Goal: Check status: Check status

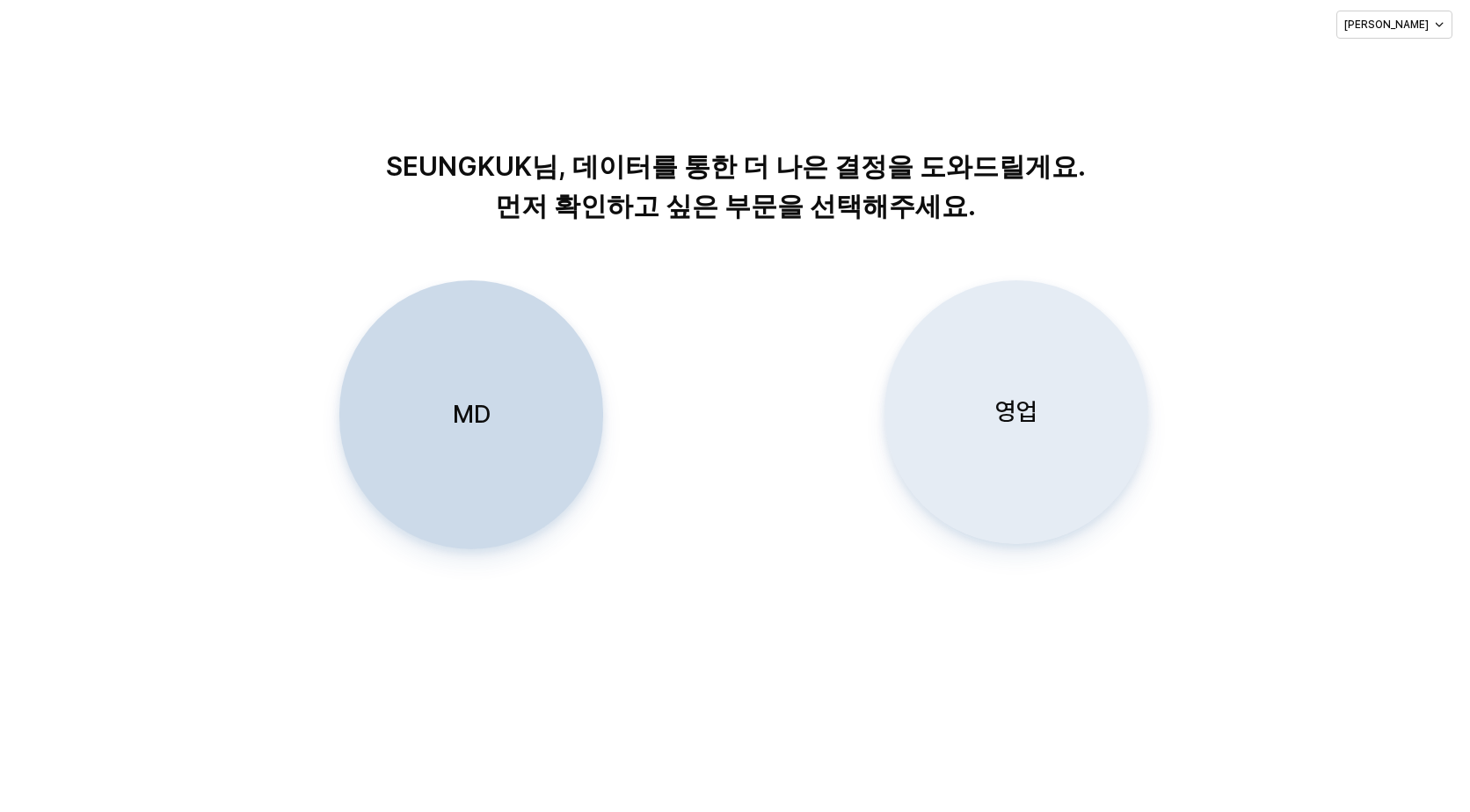
click at [1009, 413] on p "영업" at bounding box center [1017, 412] width 42 height 32
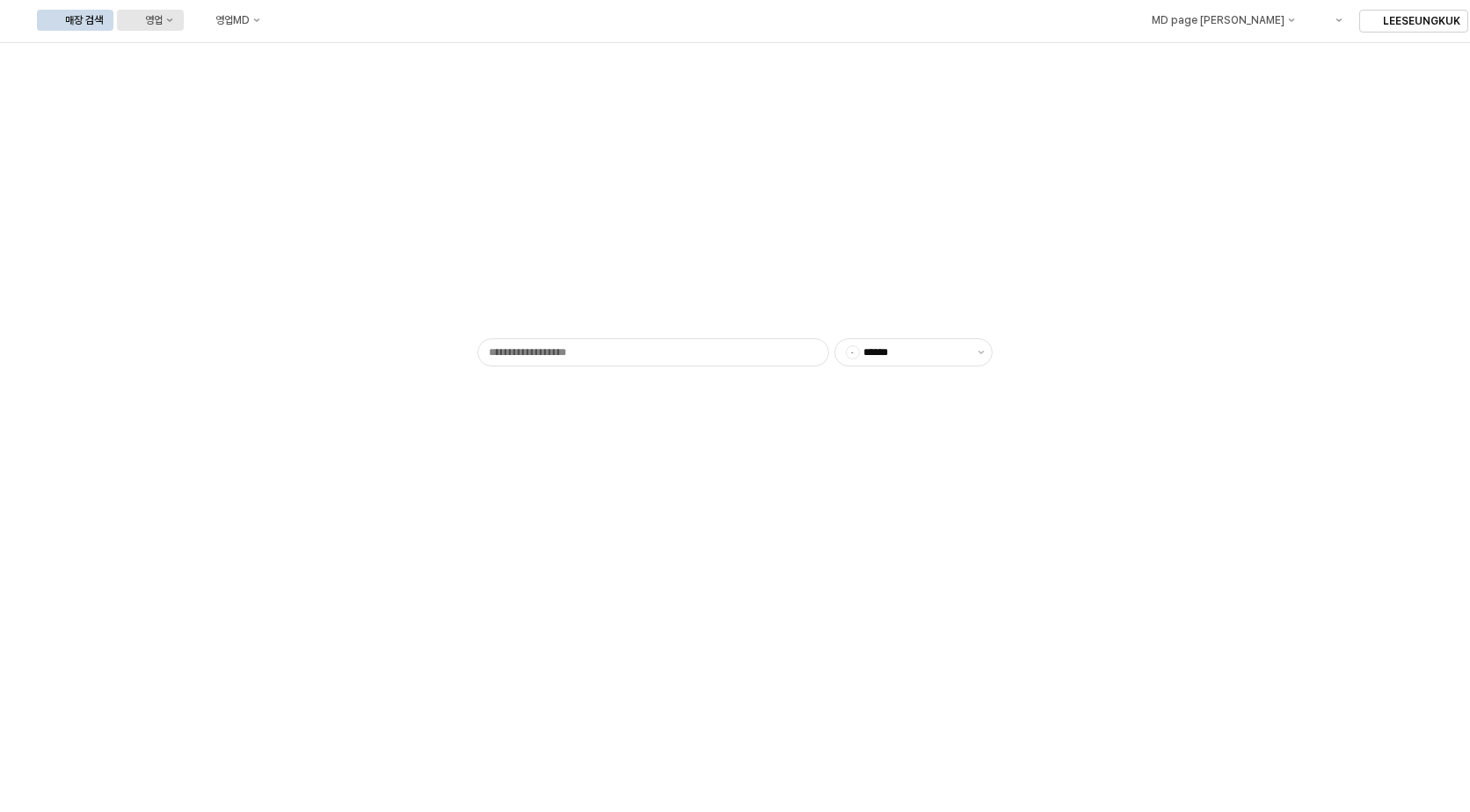
click at [173, 21] on icon "영업" at bounding box center [170, 20] width 7 height 7
click at [351, 53] on div "목표매출 달성현황" at bounding box center [346, 53] width 93 height 14
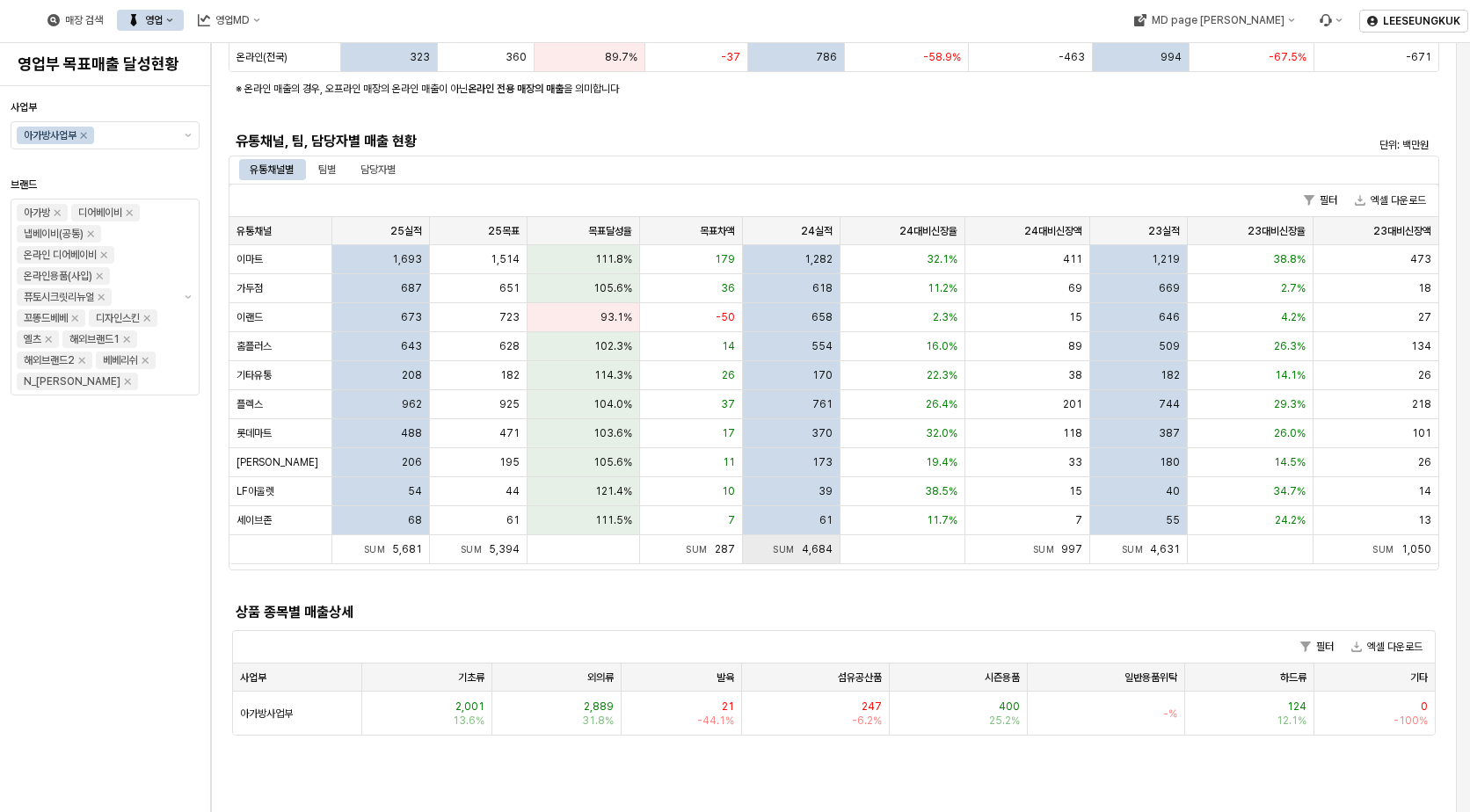
scroll to position [264, 0]
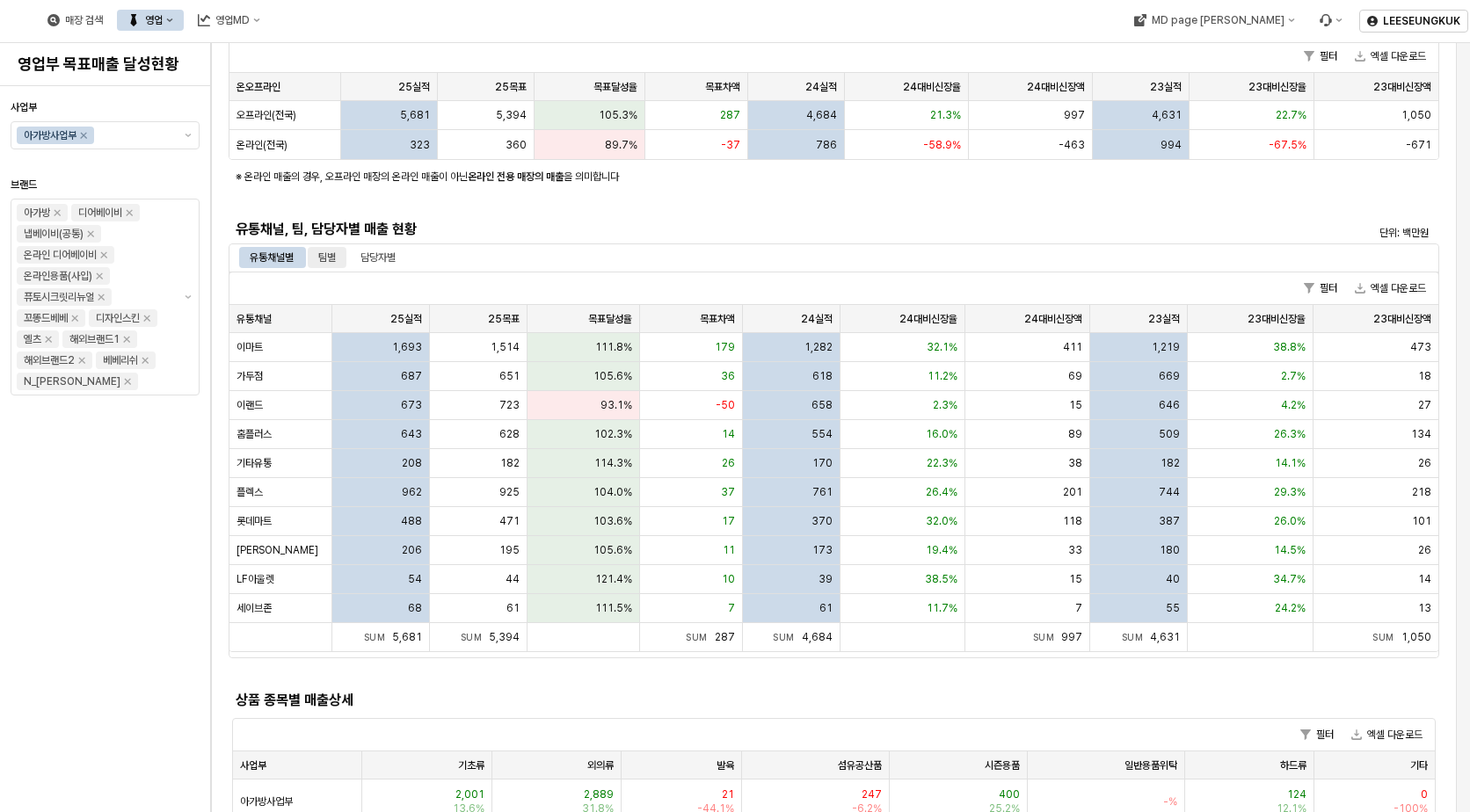
click at [333, 257] on div "팀별" at bounding box center [327, 257] width 18 height 21
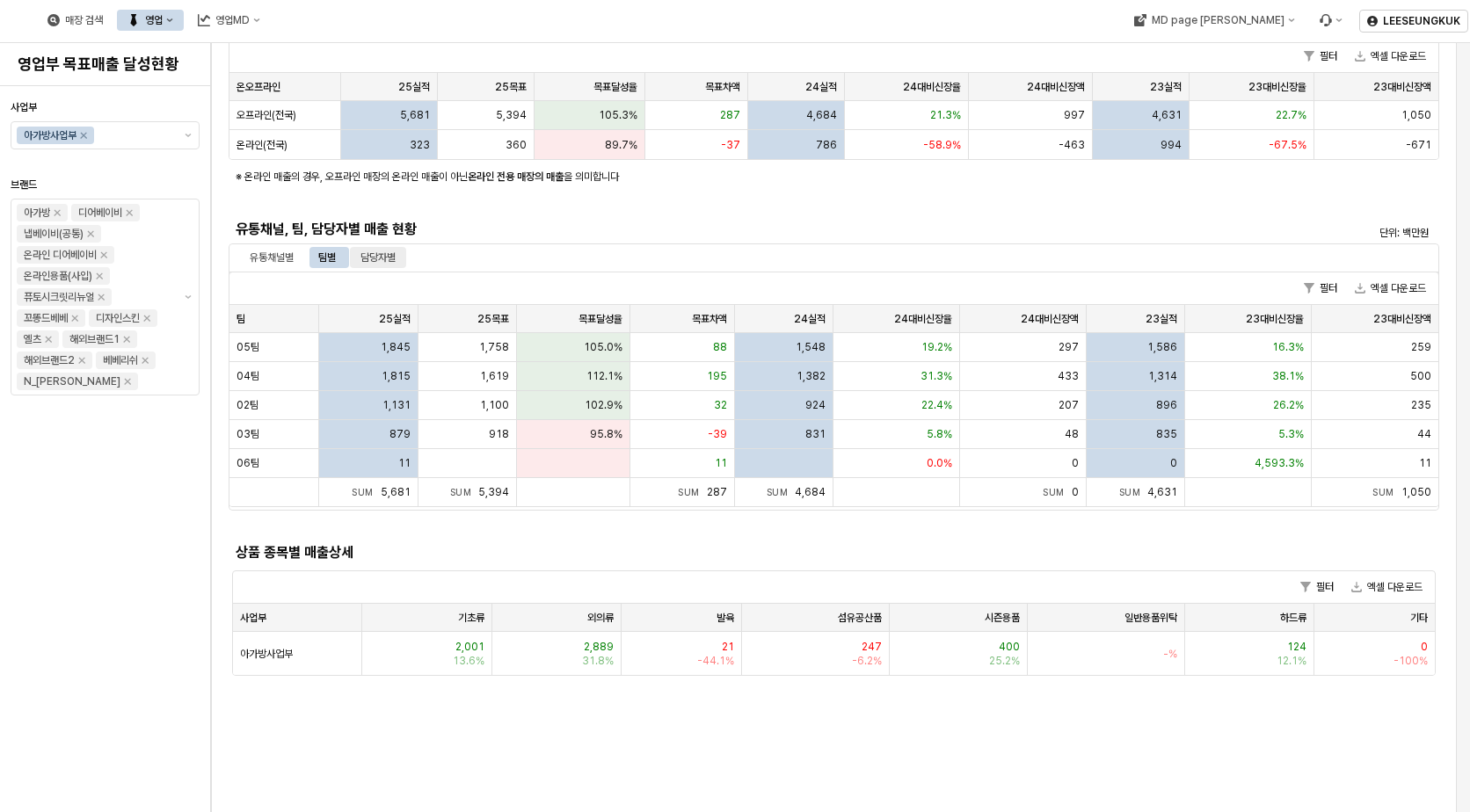
click at [374, 260] on div "담당자별" at bounding box center [378, 257] width 35 height 21
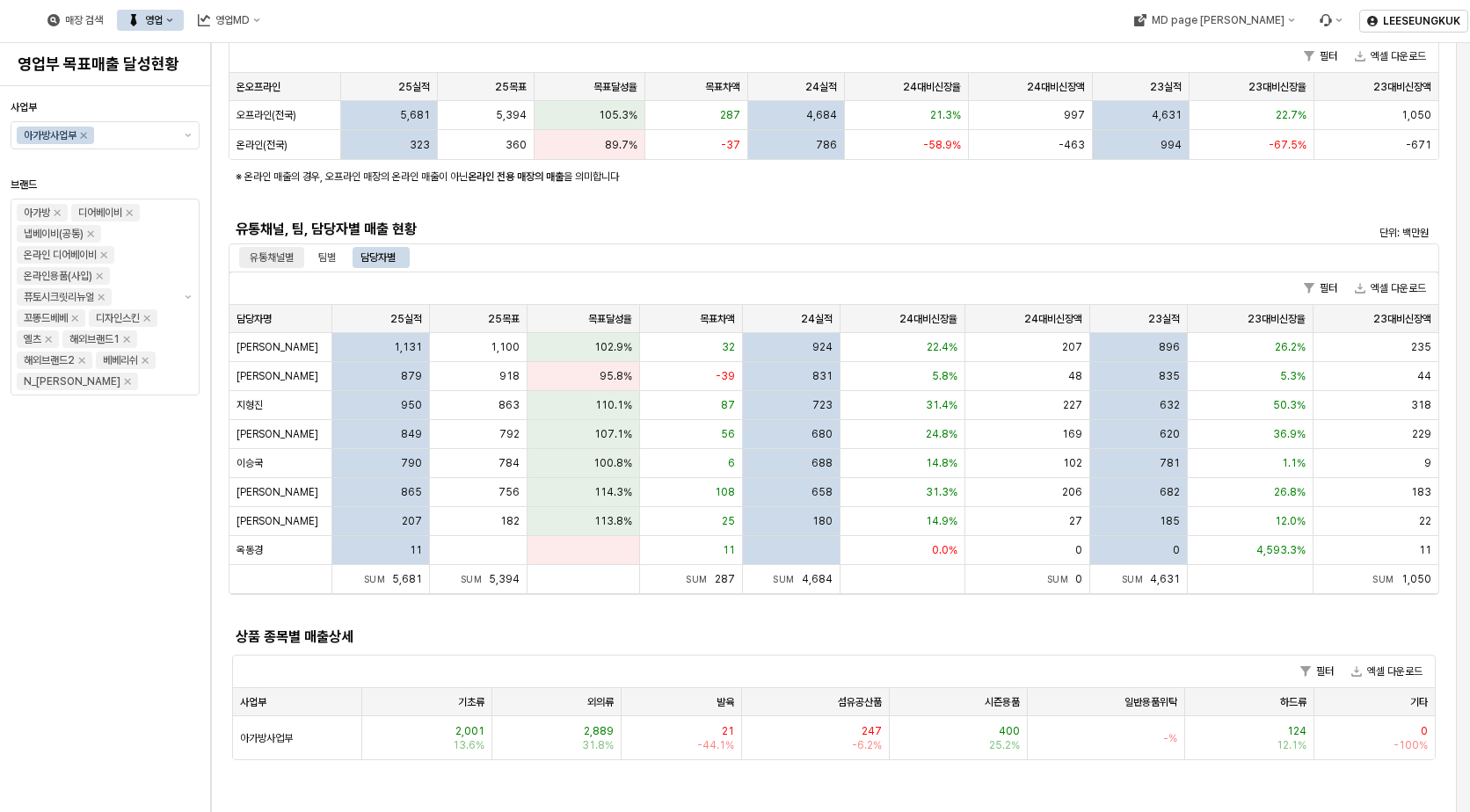
click at [278, 255] on div "유통채널별" at bounding box center [272, 257] width 44 height 21
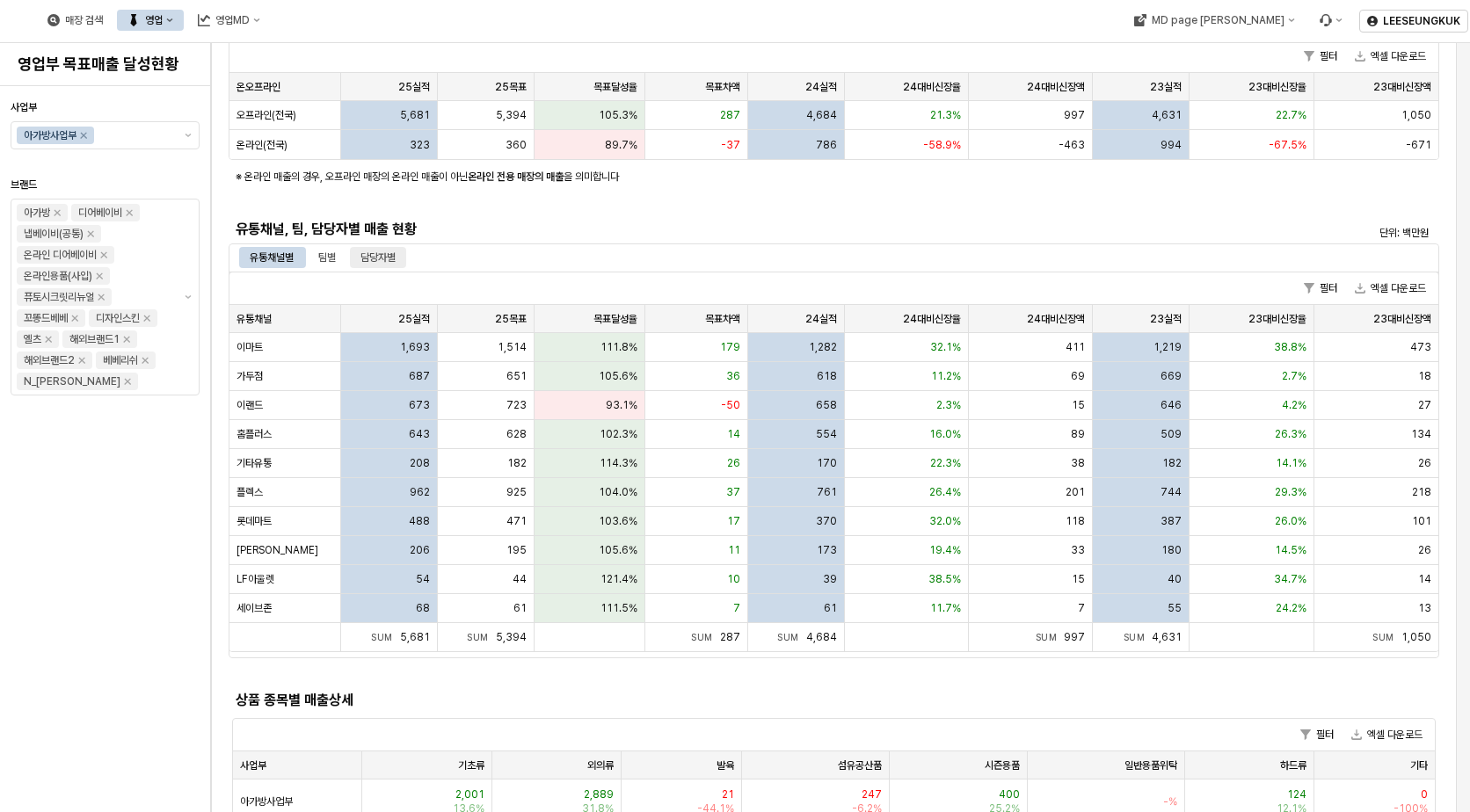
click at [393, 256] on div "담당자별" at bounding box center [378, 257] width 35 height 21
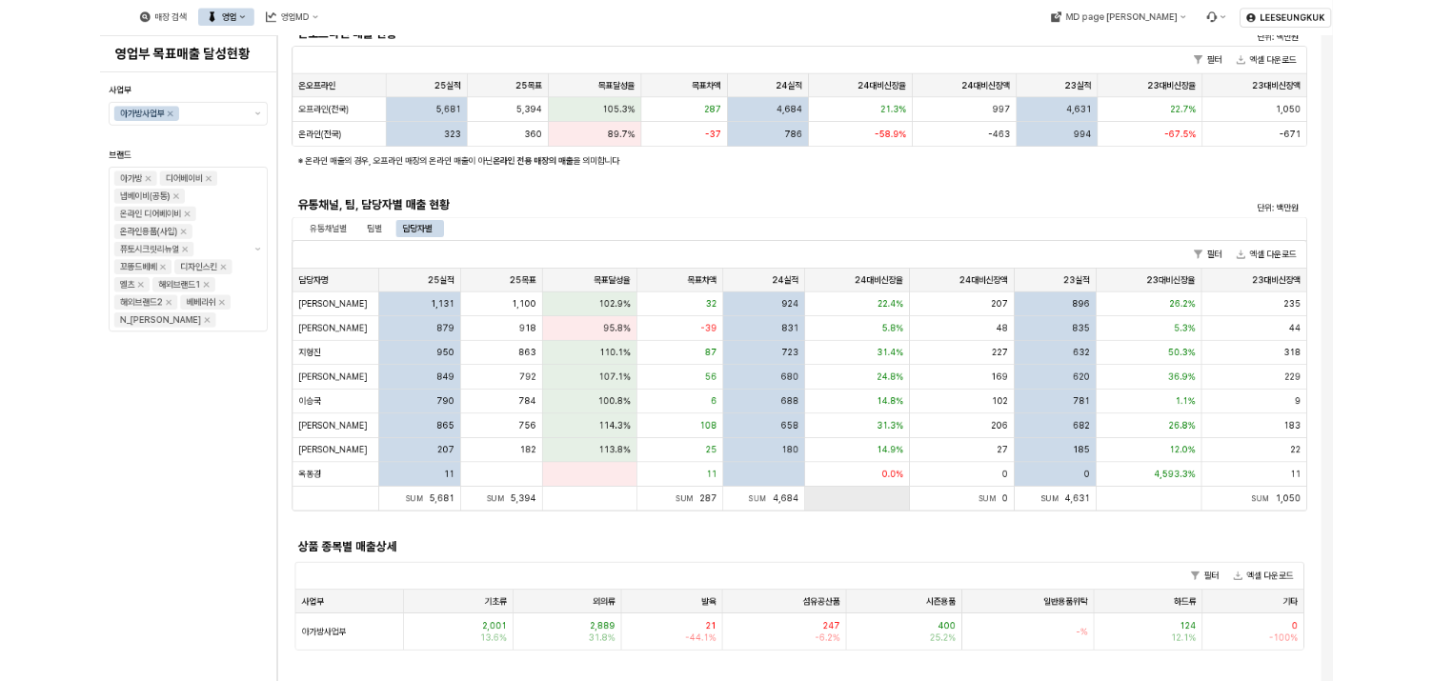
scroll to position [95, 0]
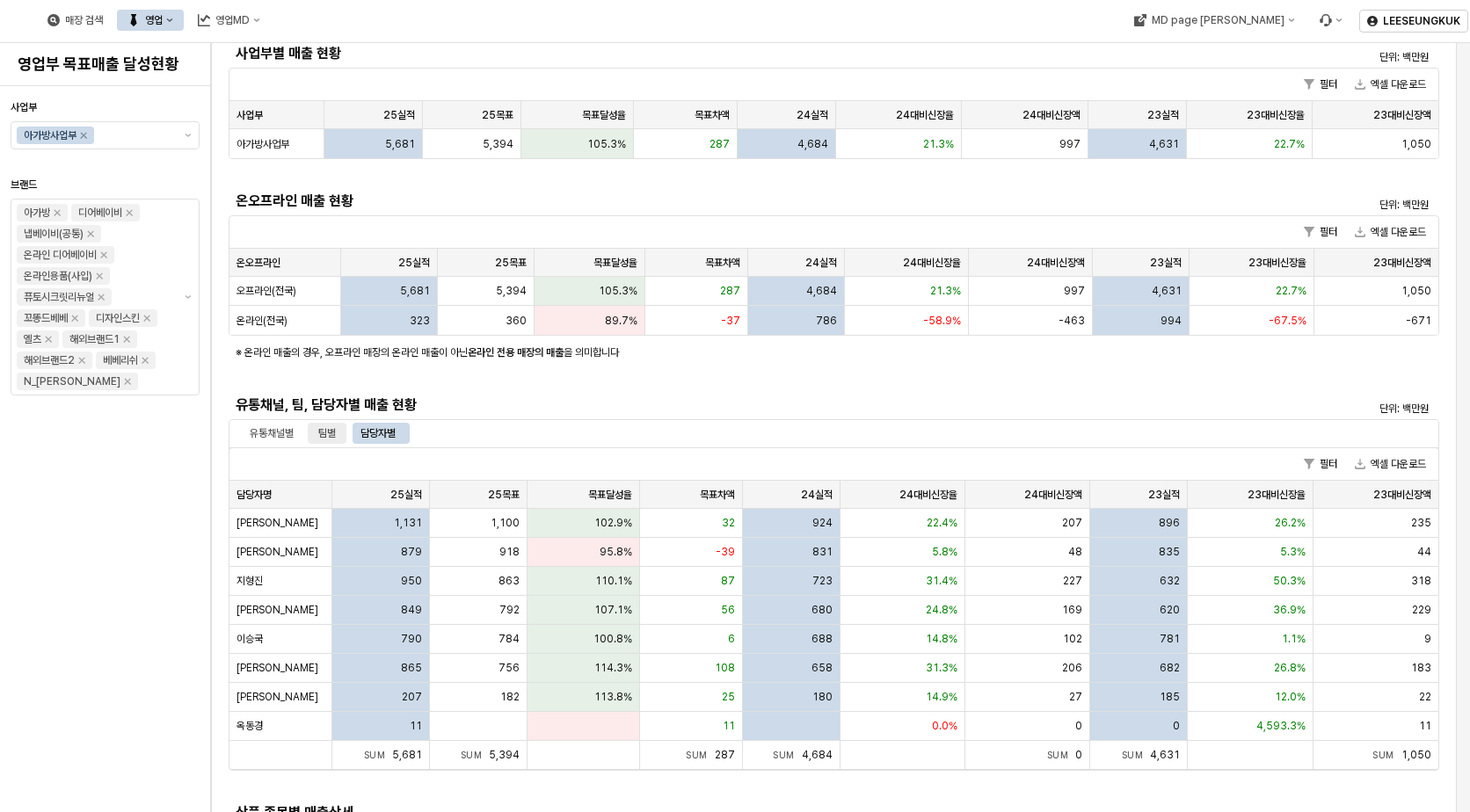
click at [333, 431] on div "팀별" at bounding box center [327, 433] width 18 height 21
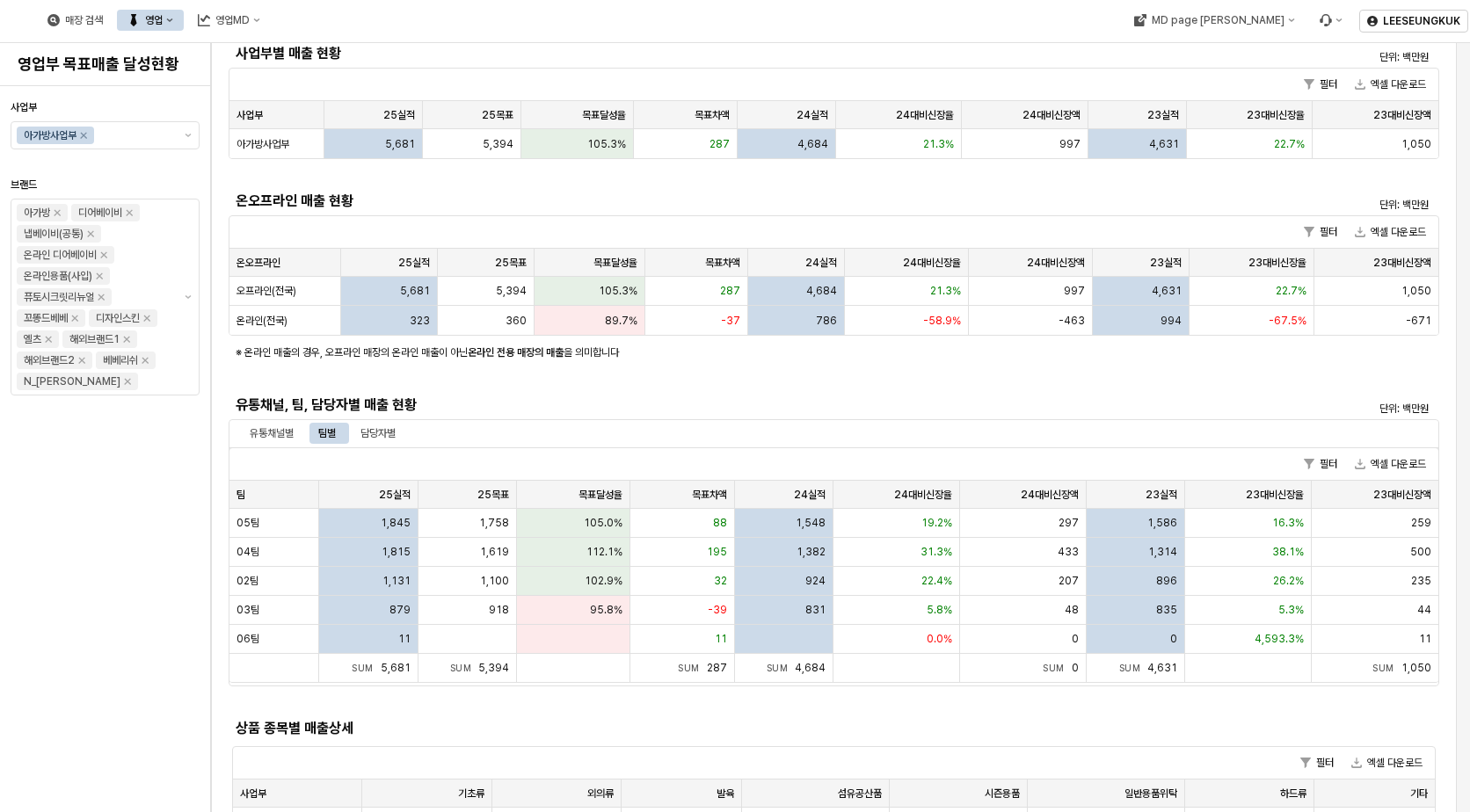
click at [712, 387] on div "사업부별 매출 현황 단위: 백만원 필터 엑셀 다운로드 사업부 사업부 25실적 25실적 25목표 25목표 목표달성율 목표달성율 목표차액 목표차액…" at bounding box center [834, 448] width 1211 height 816
